Goal: Transaction & Acquisition: Subscribe to service/newsletter

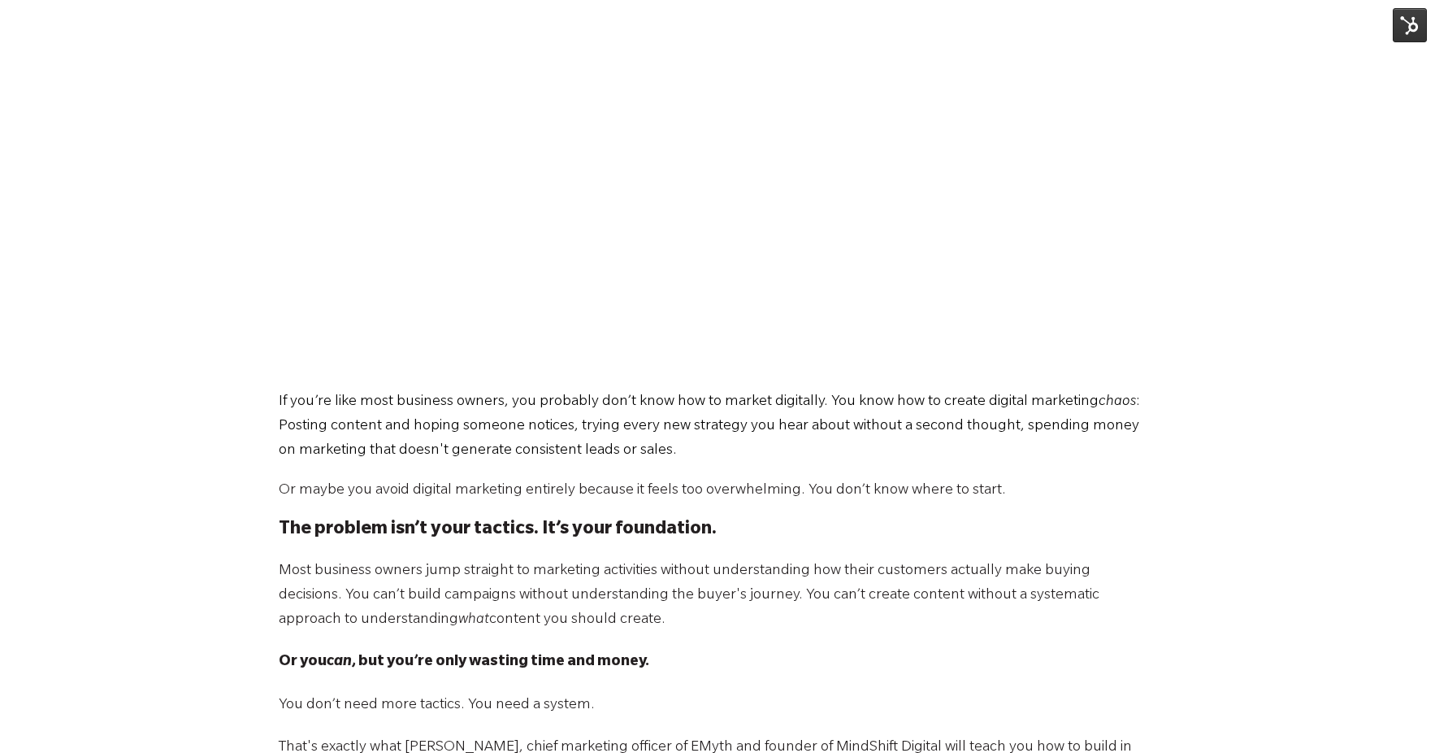
scroll to position [1017, 0]
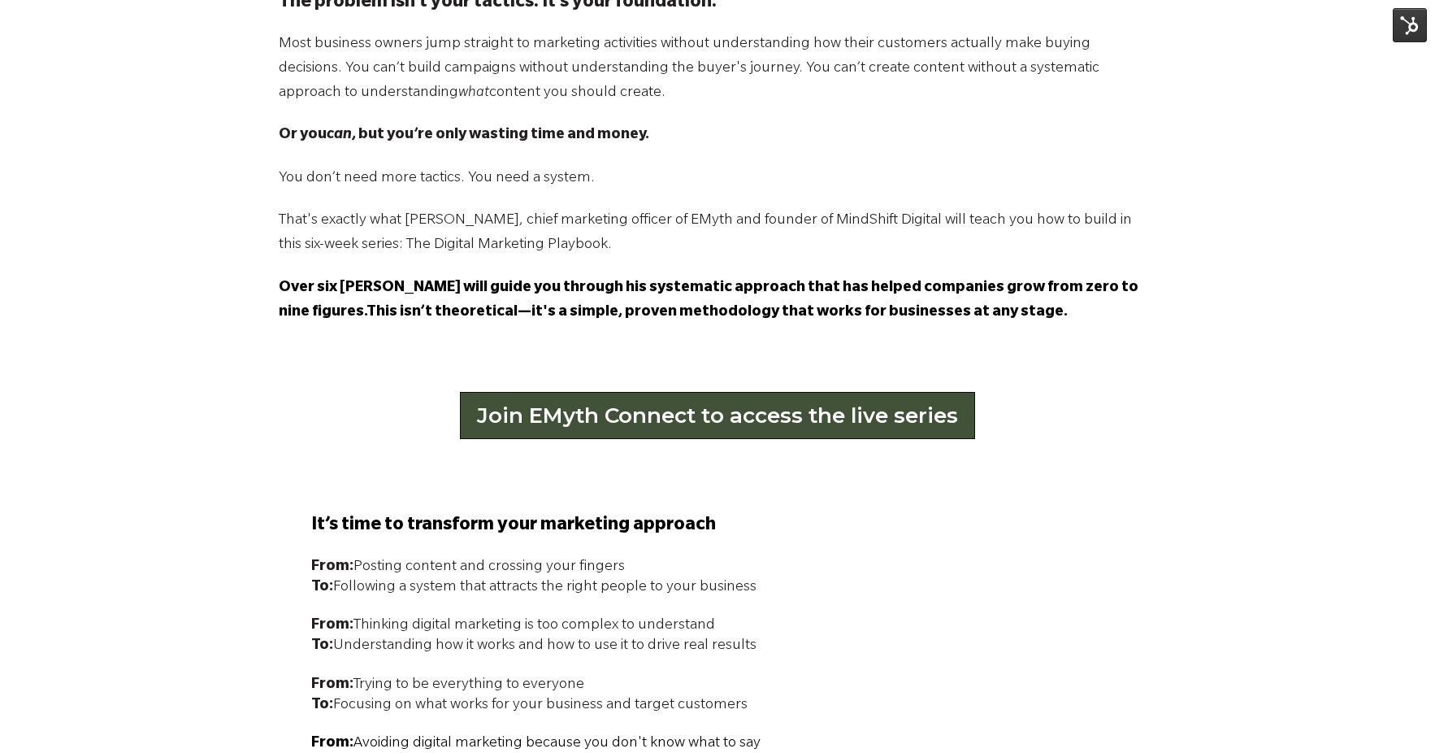
click at [723, 425] on link "Join EMyth Connect to access the live series" at bounding box center [717, 415] width 515 height 47
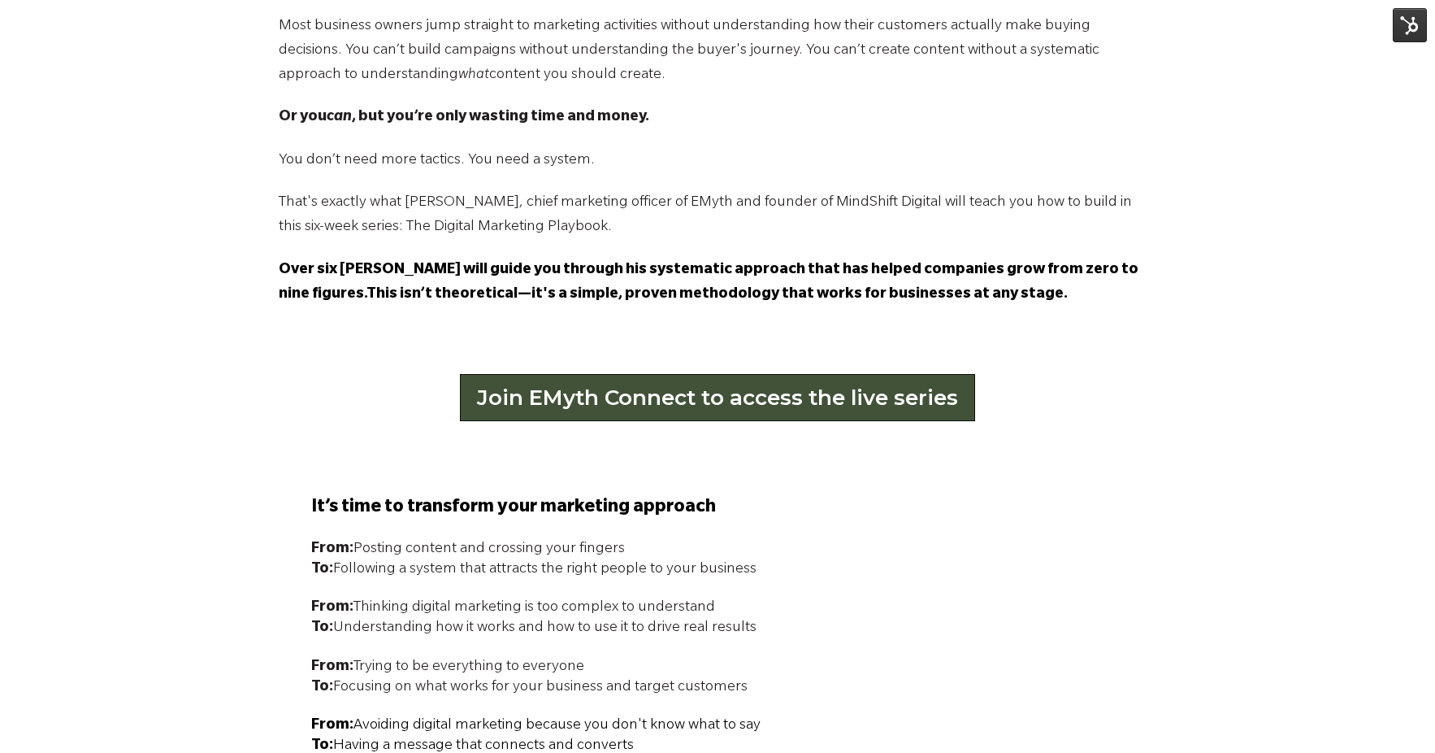
scroll to position [1036, 0]
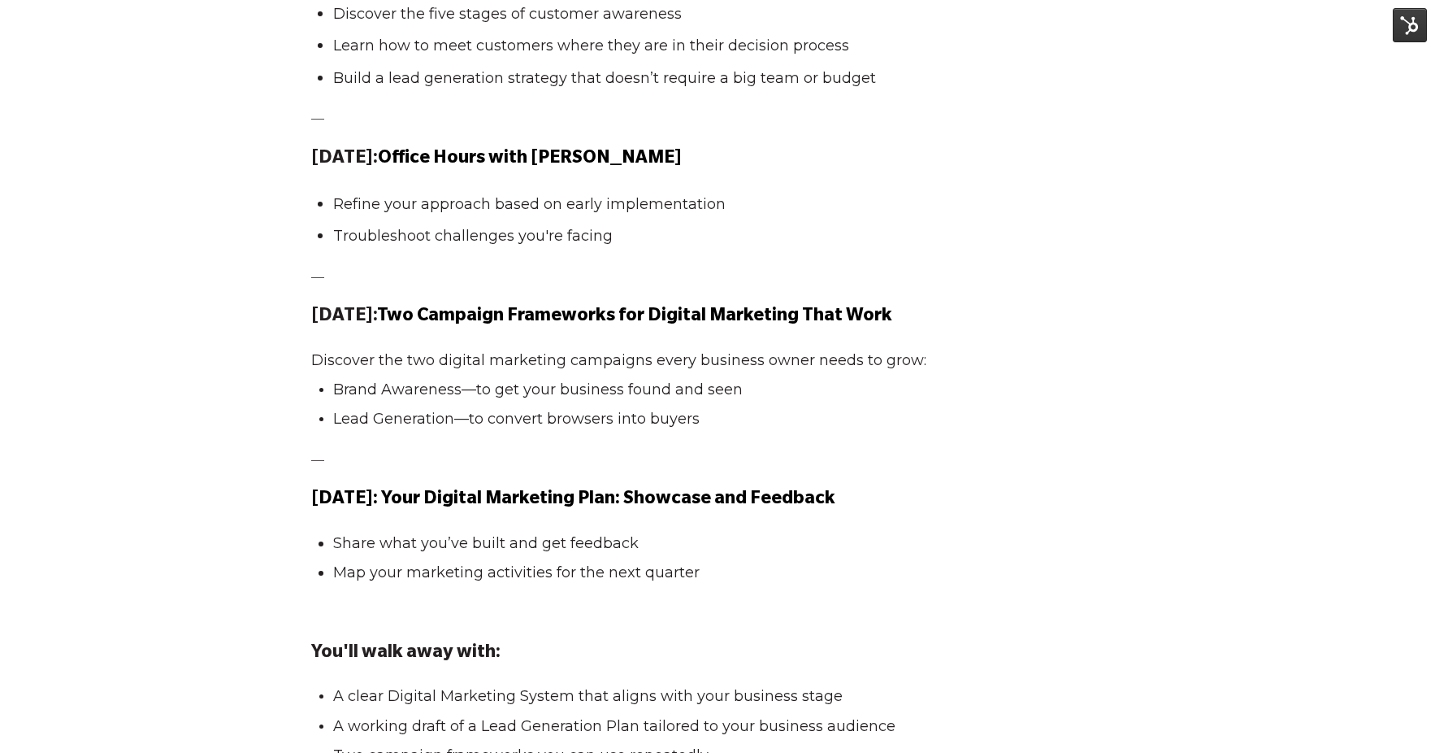
scroll to position [2281, 0]
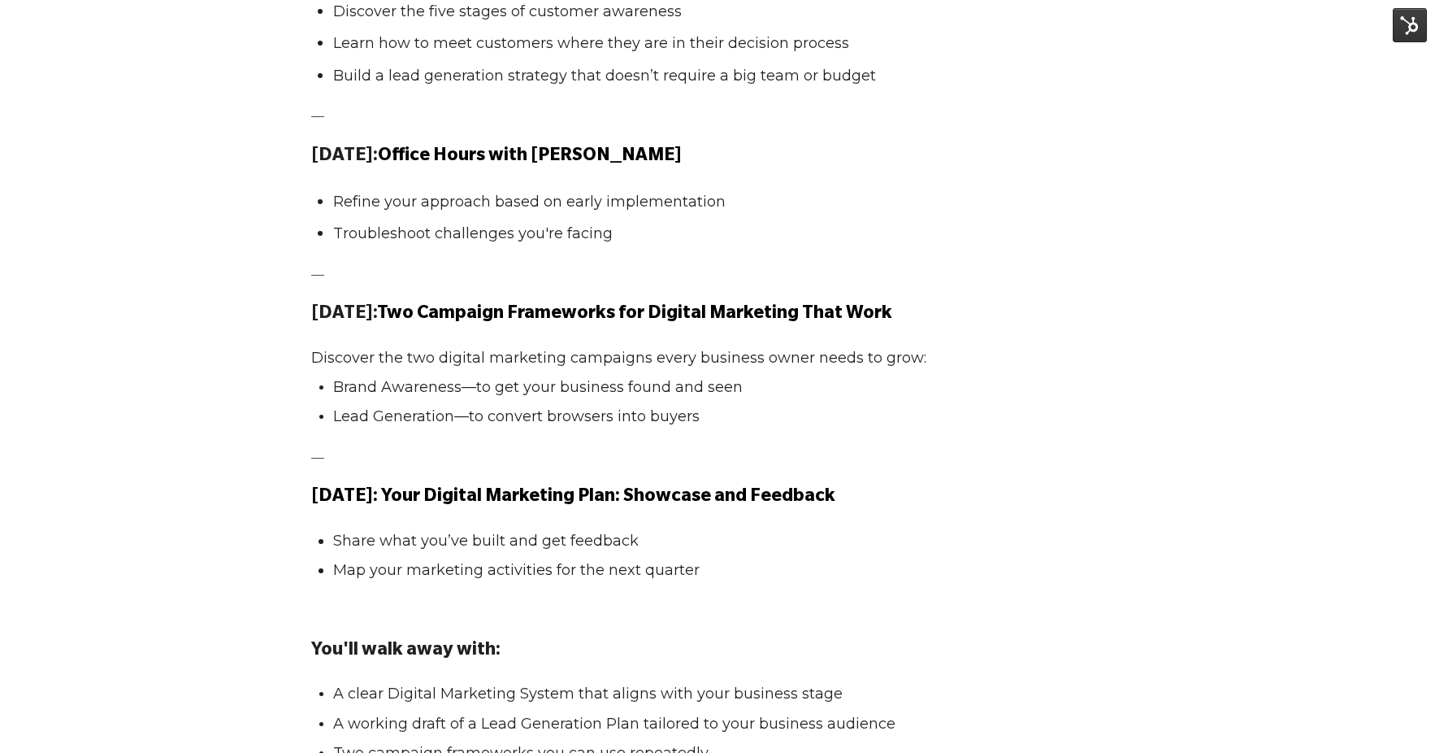
click at [345, 622] on span "It’s time to transform your marketing approach From: Posting content and crossi…" at bounding box center [717, 21] width 813 height 1542
click at [339, 617] on p at bounding box center [717, 609] width 813 height 20
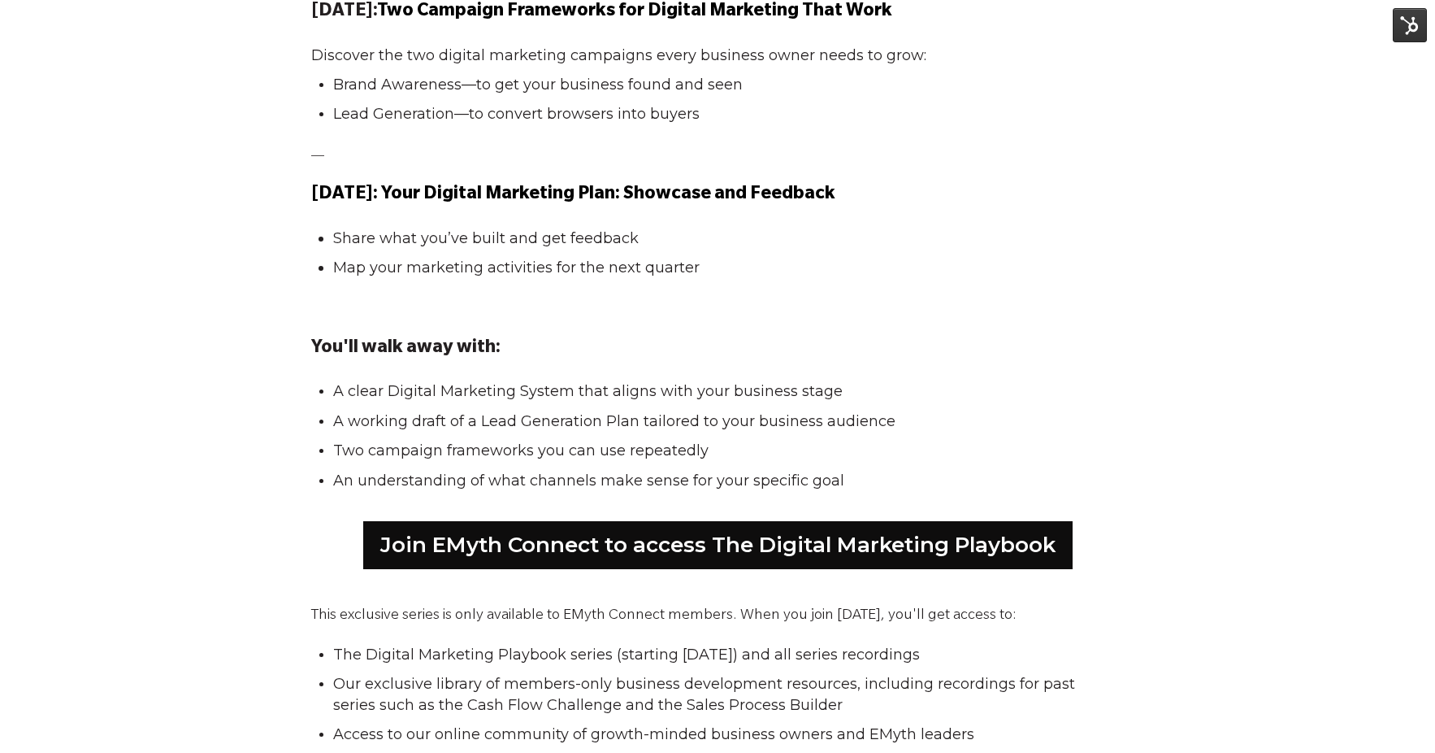
scroll to position [2586, 0]
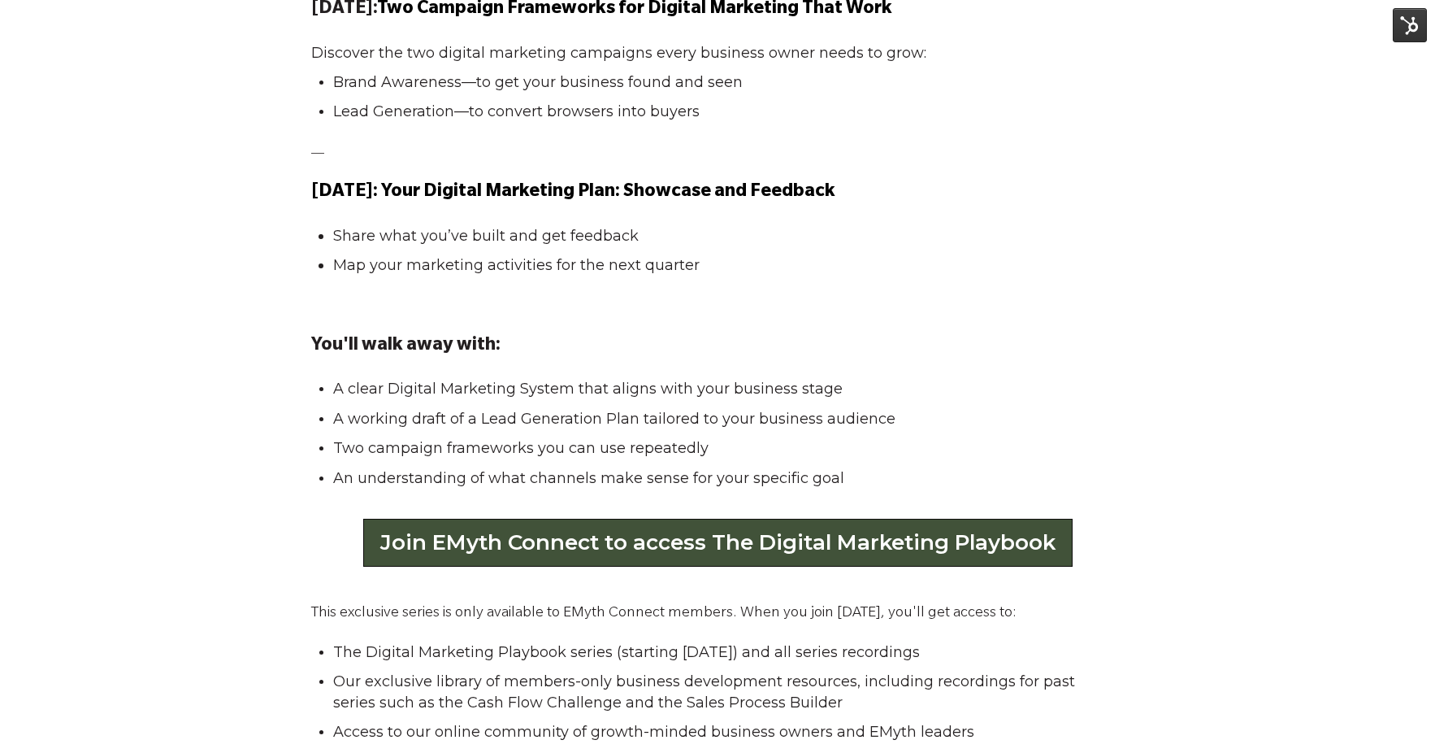
click at [523, 550] on link "Join EMyth Connect to access The Digital Marketing Playbook" at bounding box center [717, 541] width 709 height 47
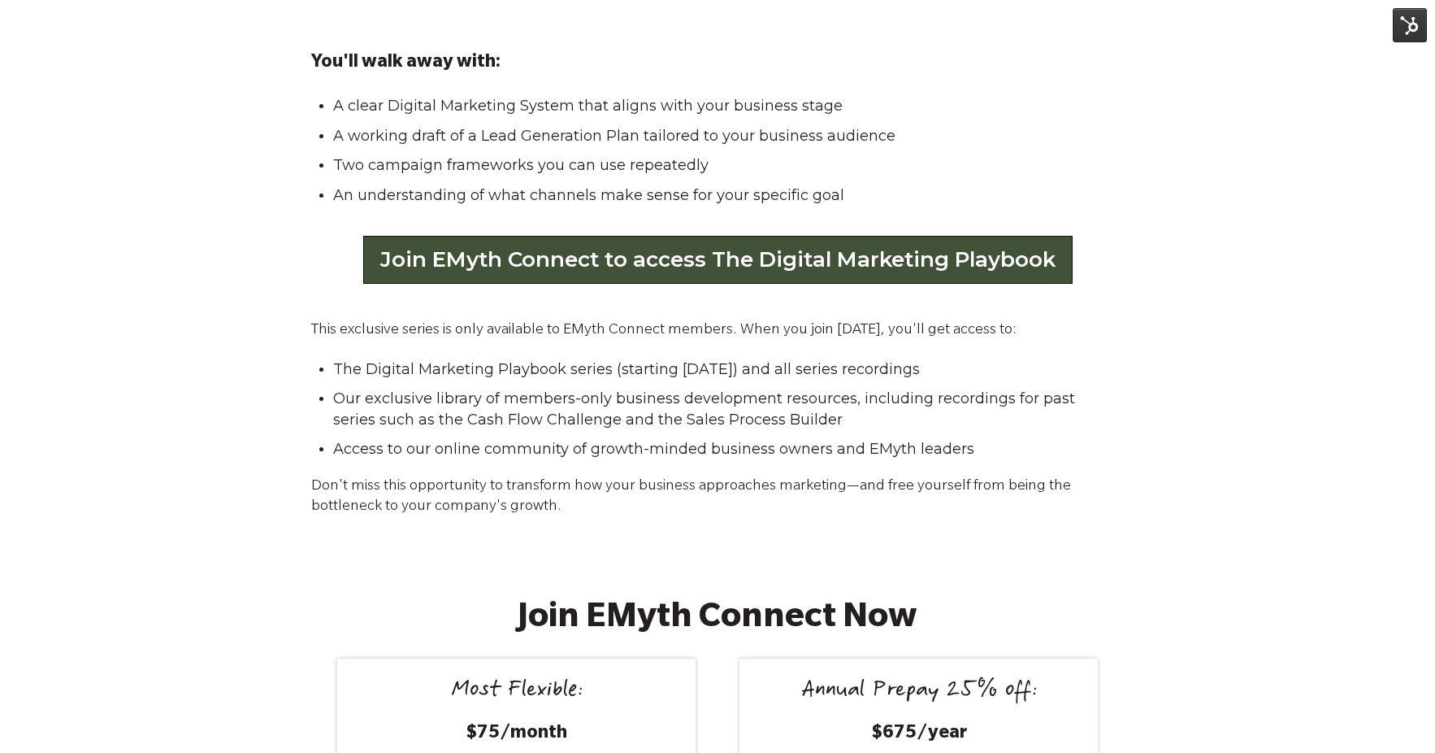
scroll to position [2885, 0]
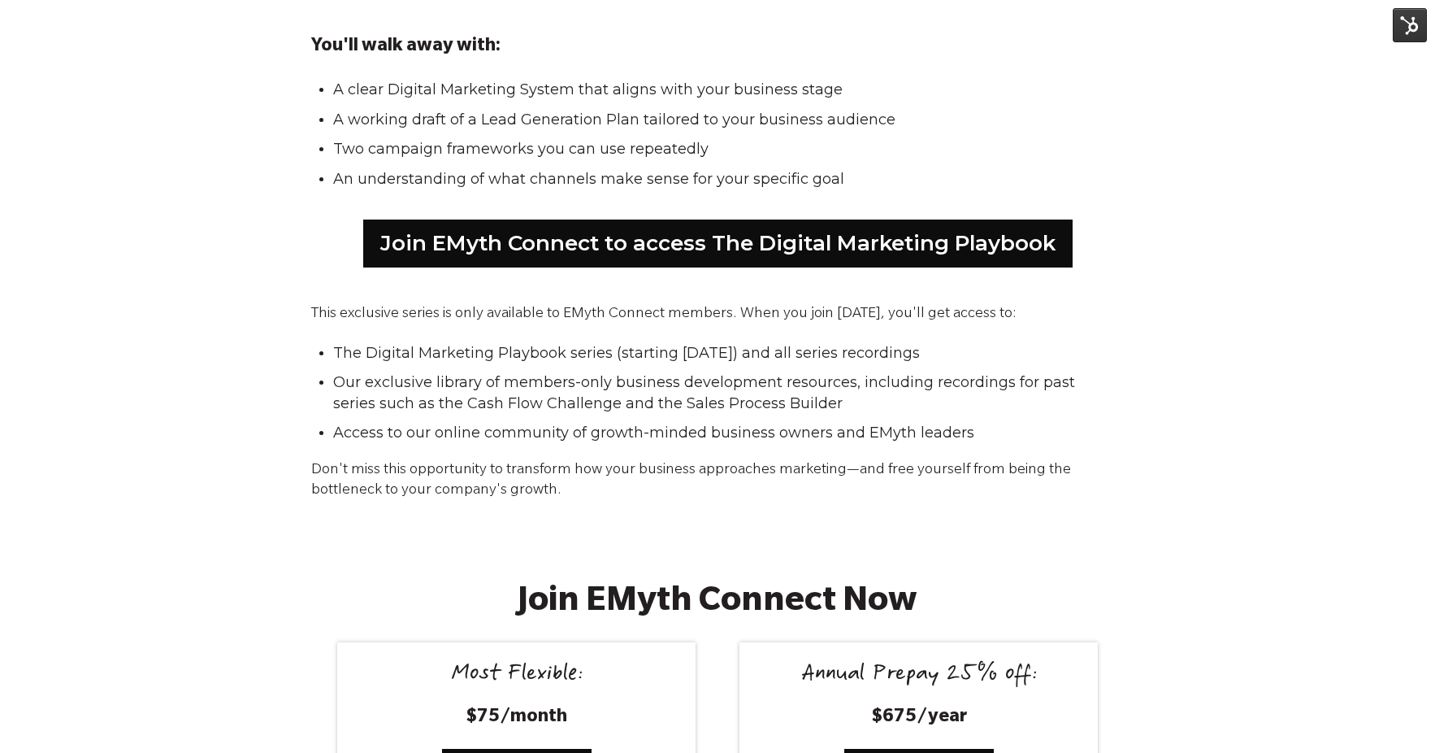
click at [591, 665] on div "Most Flexible:" at bounding box center [517, 676] width 320 height 28
click at [556, 679] on div "Most Flexible:" at bounding box center [517, 676] width 320 height 28
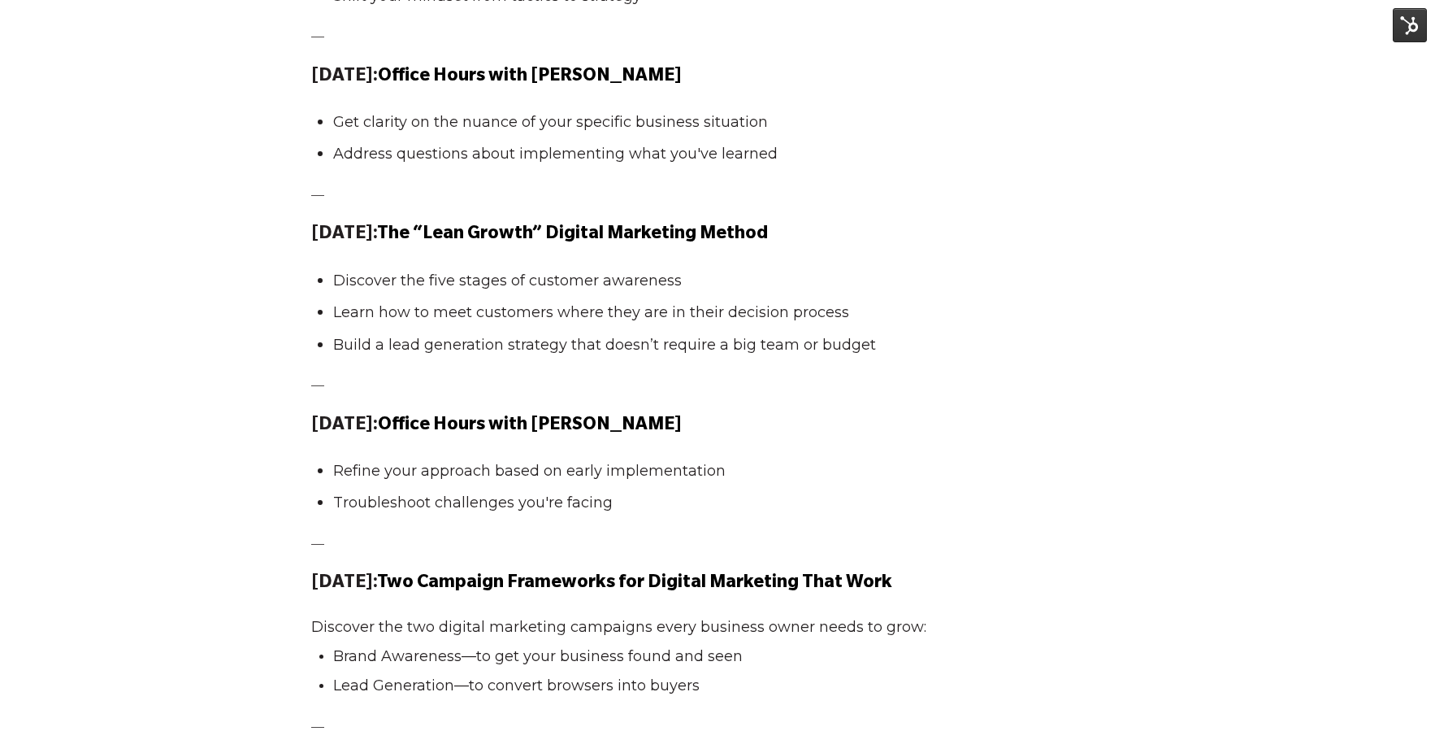
scroll to position [2011, 0]
click at [373, 404] on span "It’s time to transform your marketing approach From: Posting content and crossi…" at bounding box center [717, 291] width 813 height 1542
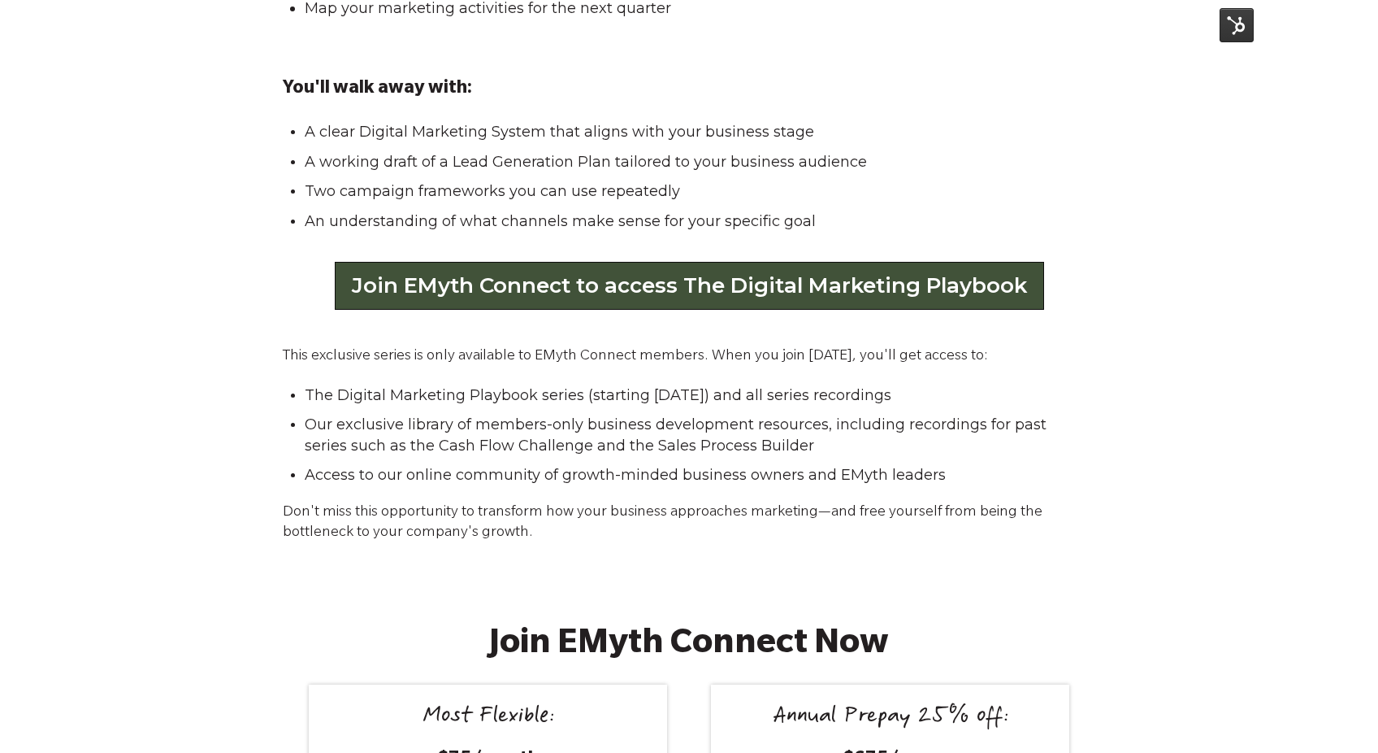
scroll to position [2869, 0]
